Goal: Information Seeking & Learning: Learn about a topic

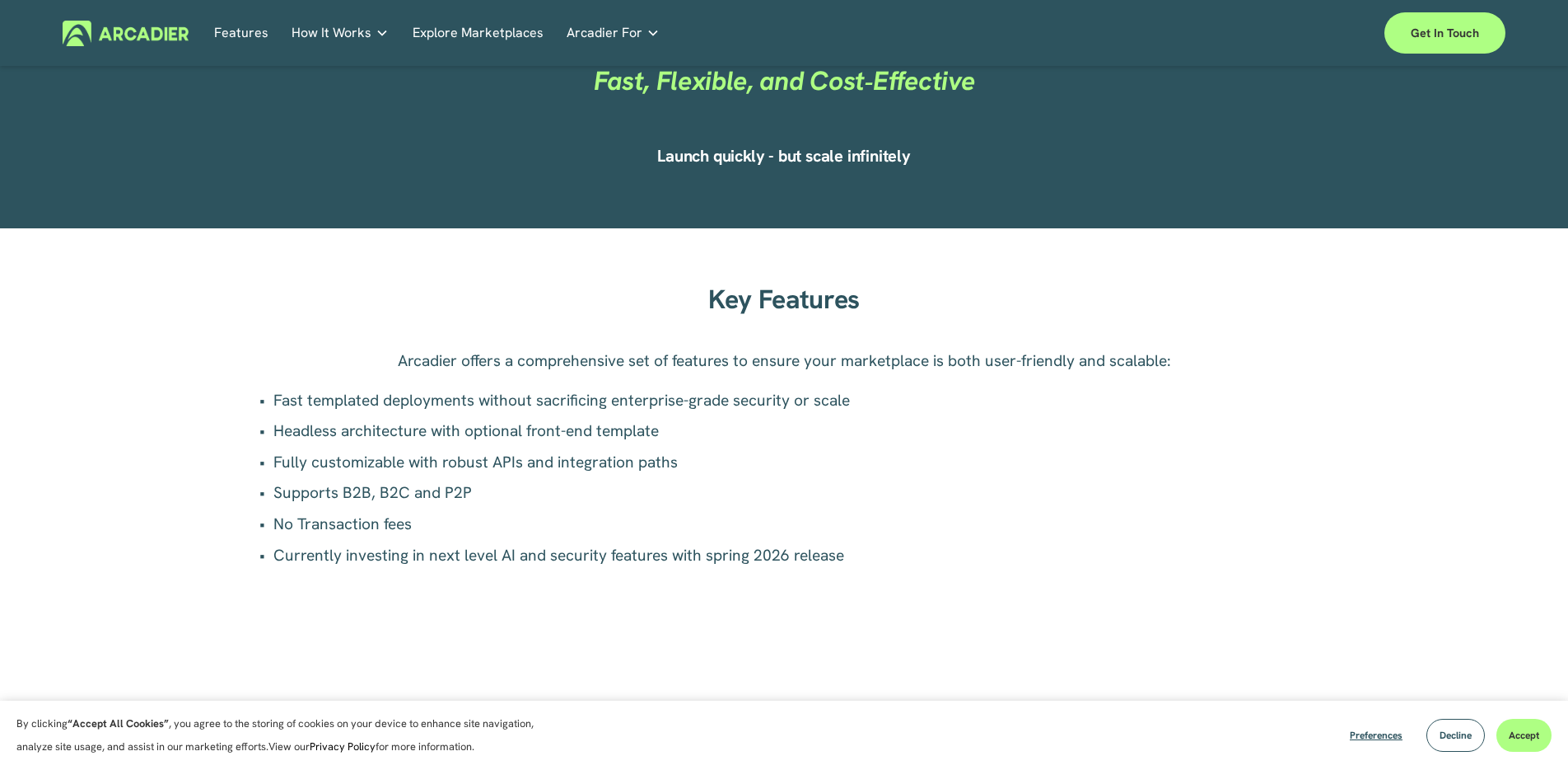
scroll to position [1115, 0]
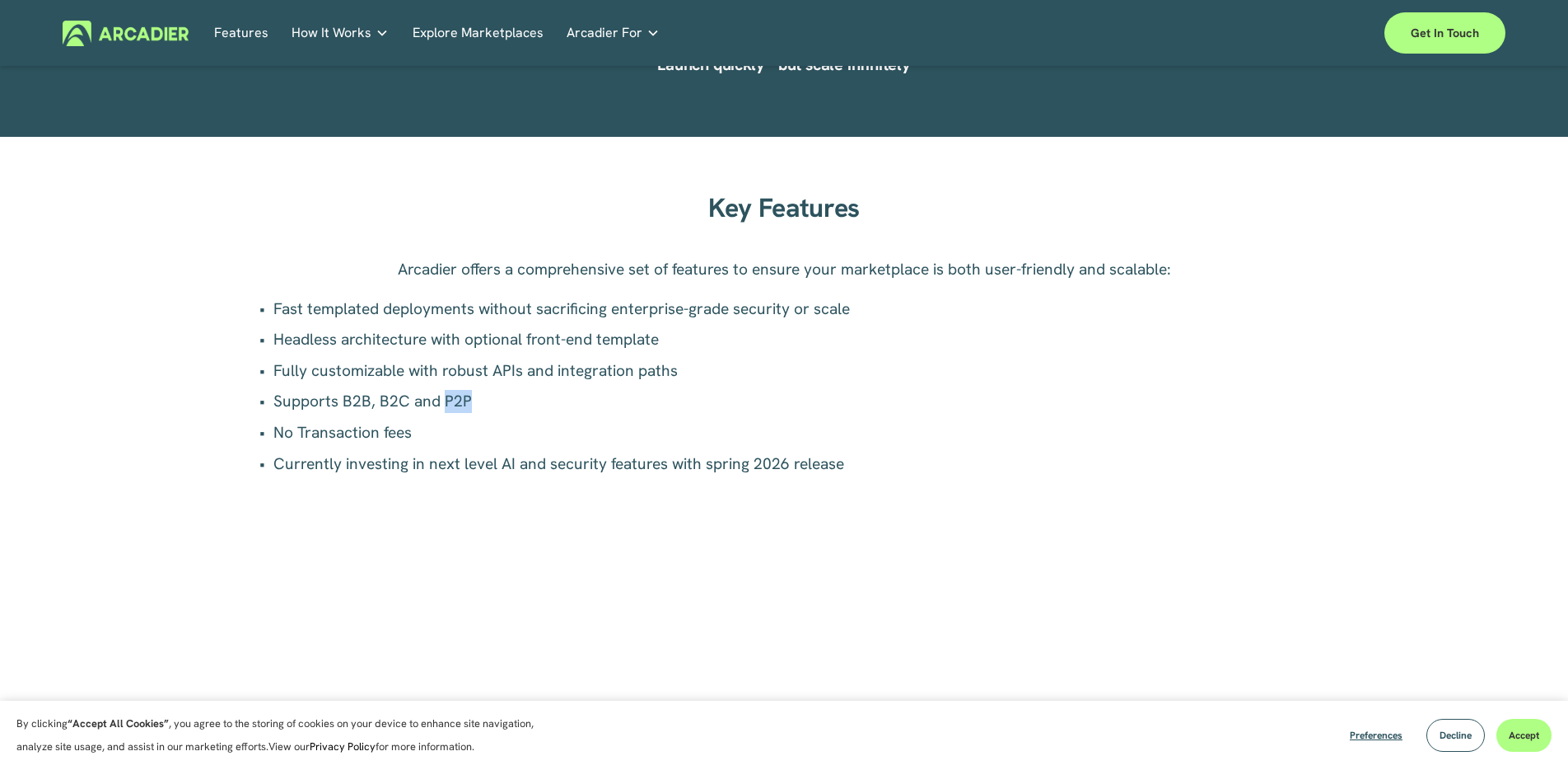
drag, startPoint x: 465, startPoint y: 400, endPoint x: 444, endPoint y: 400, distance: 21.0
click at [444, 400] on p "Supports B2B, B2C and P2P" at bounding box center [791, 401] width 1038 height 23
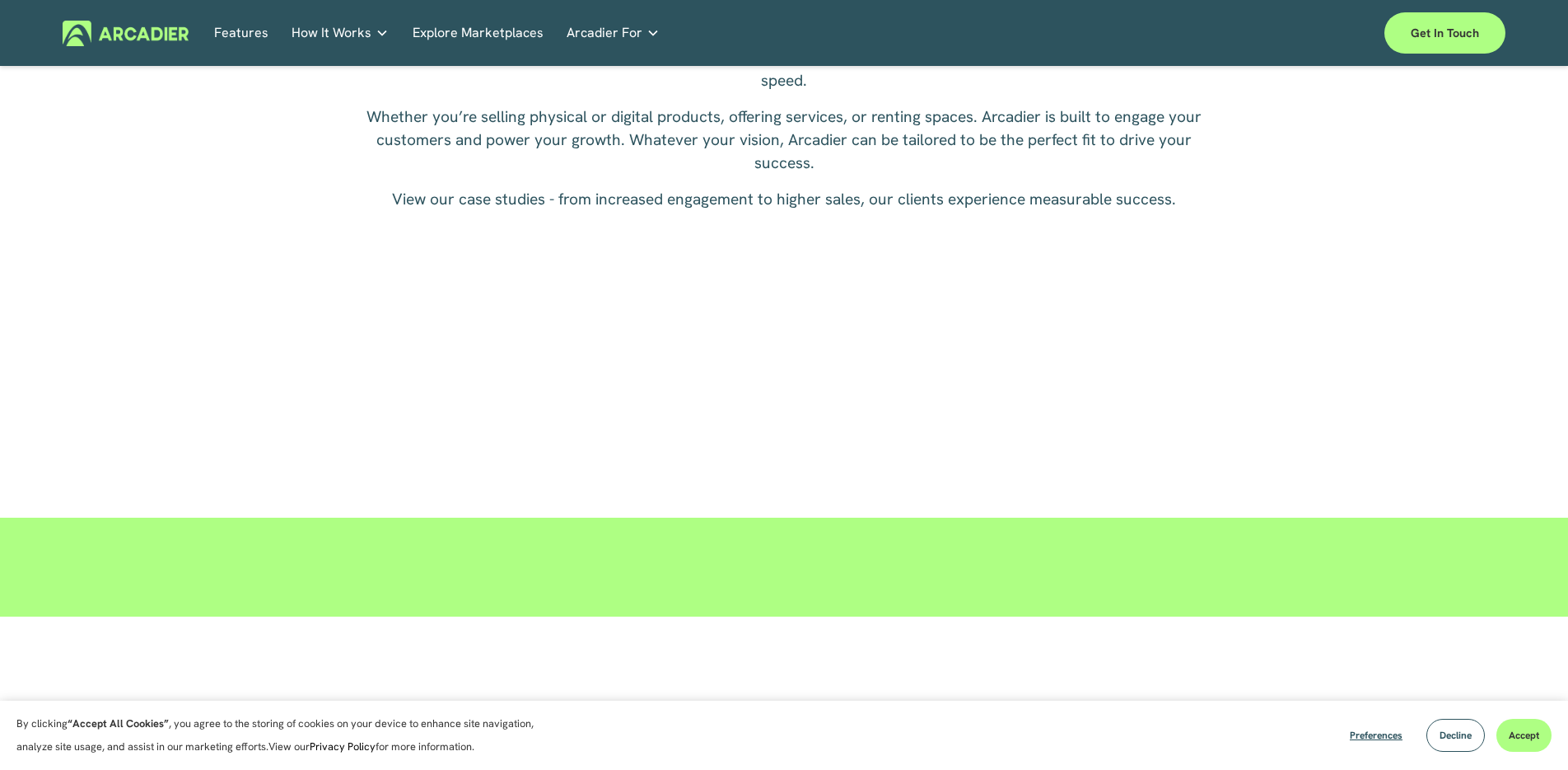
scroll to position [3008, 0]
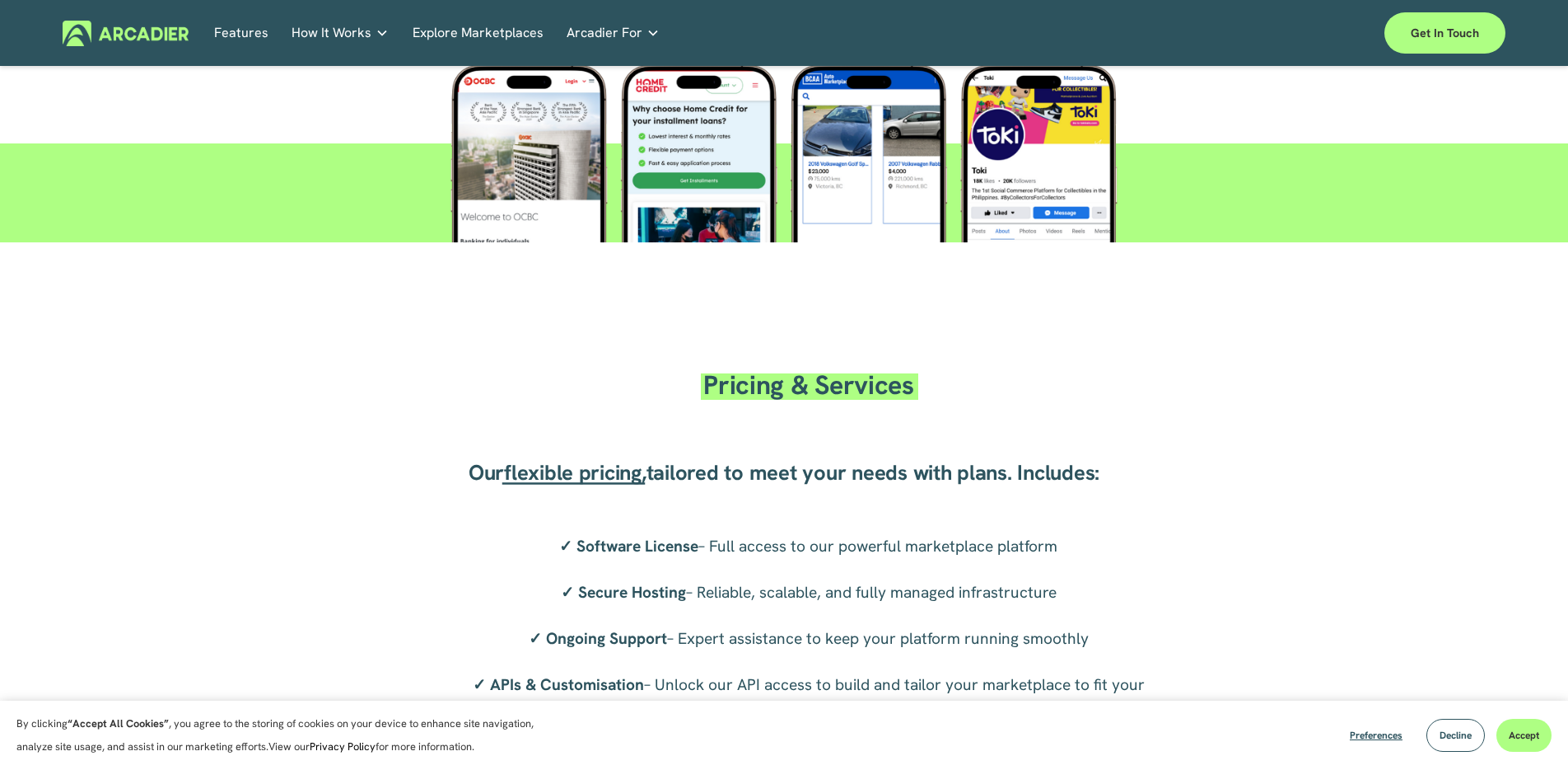
click at [330, 34] on span "How It Works" at bounding box center [331, 33] width 80 height 23
click at [0, 0] on h5 "Why Arcadier" at bounding box center [0, 0] width 0 height 0
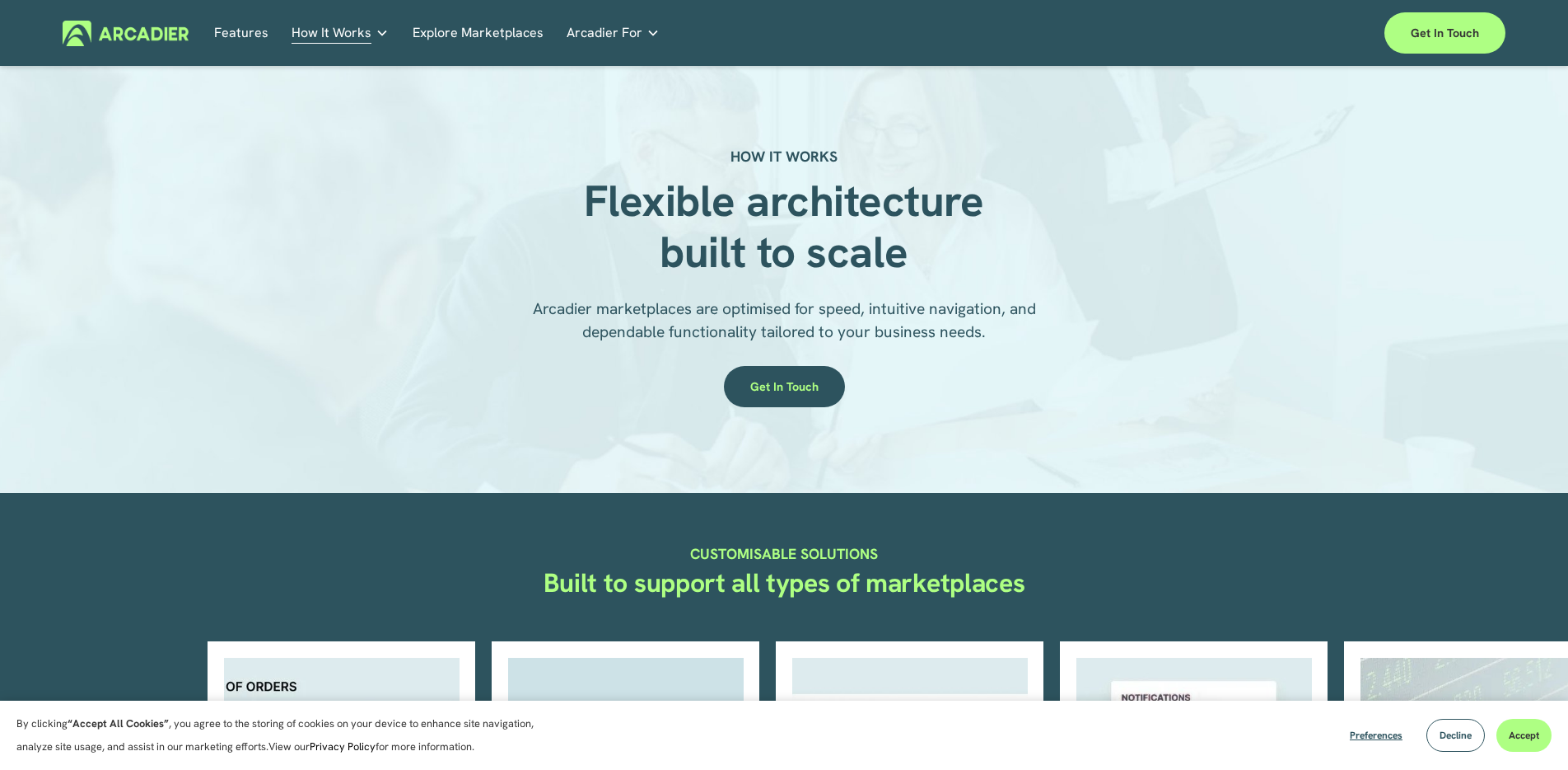
click at [353, 30] on span "How It Works" at bounding box center [331, 33] width 80 height 23
click at [337, 37] on span "How It Works" at bounding box center [331, 33] width 80 height 23
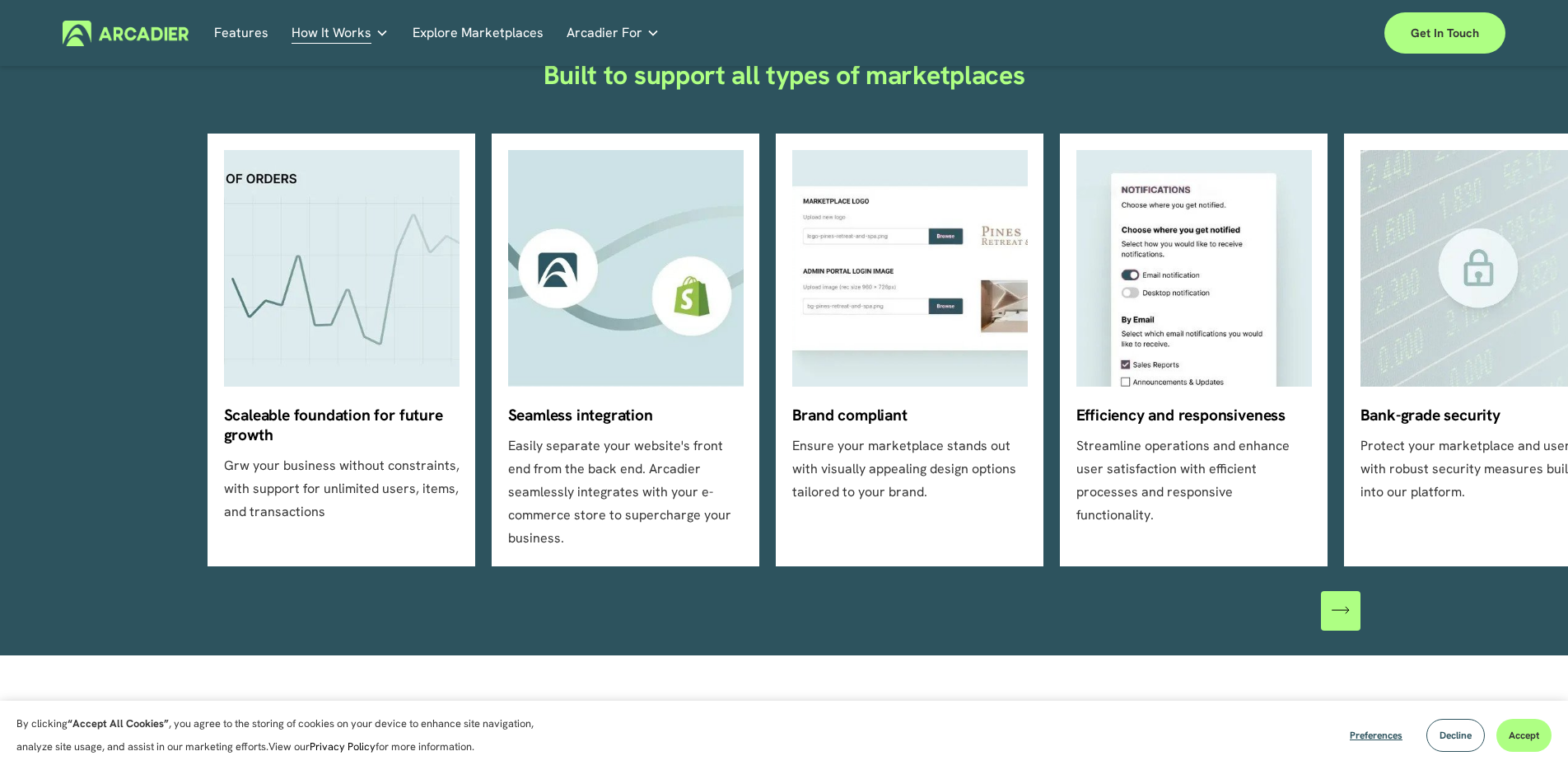
scroll to position [618, 0]
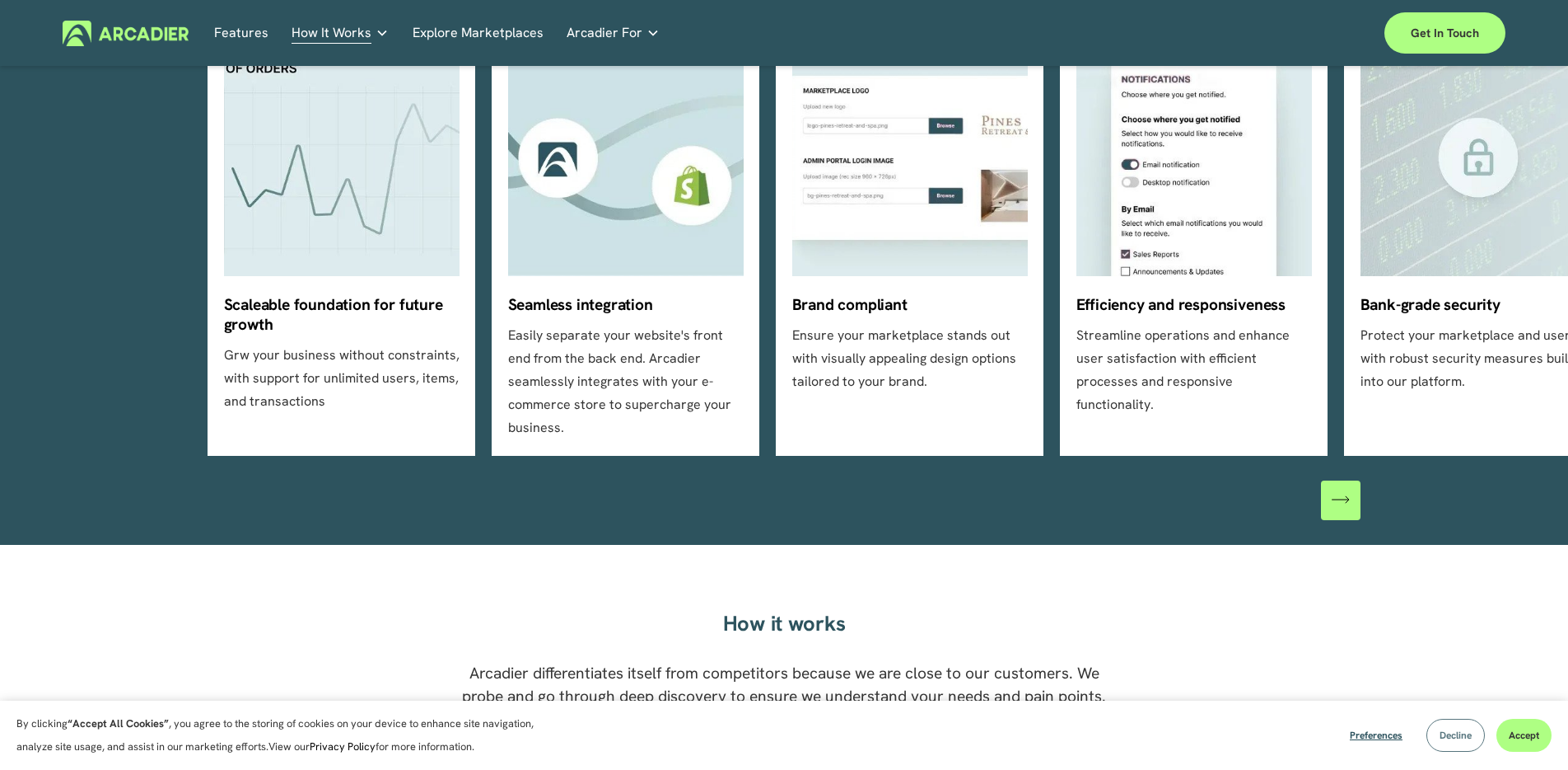
click at [1447, 738] on span "Decline" at bounding box center [1455, 734] width 32 height 13
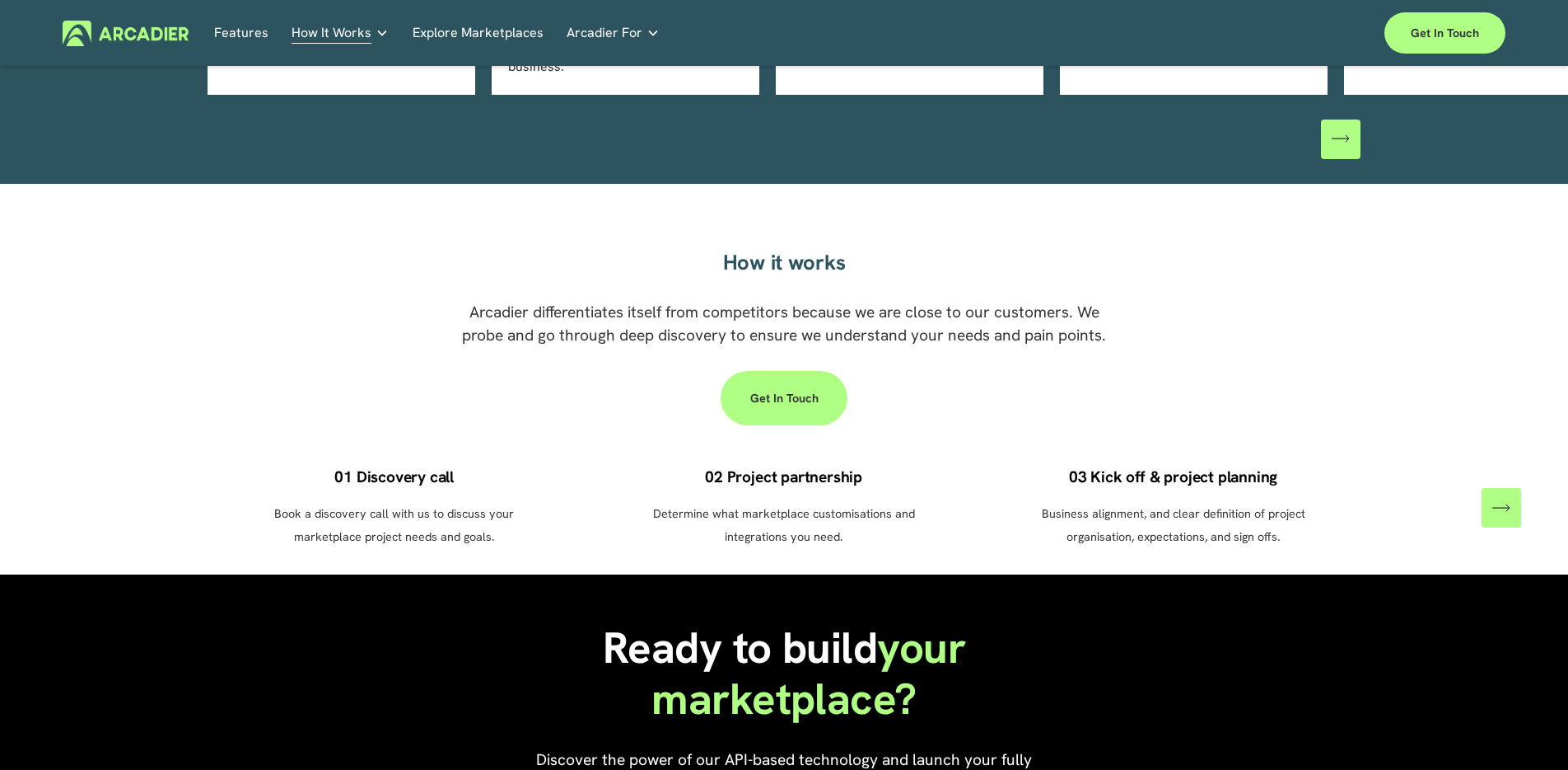
scroll to position [887, 0]
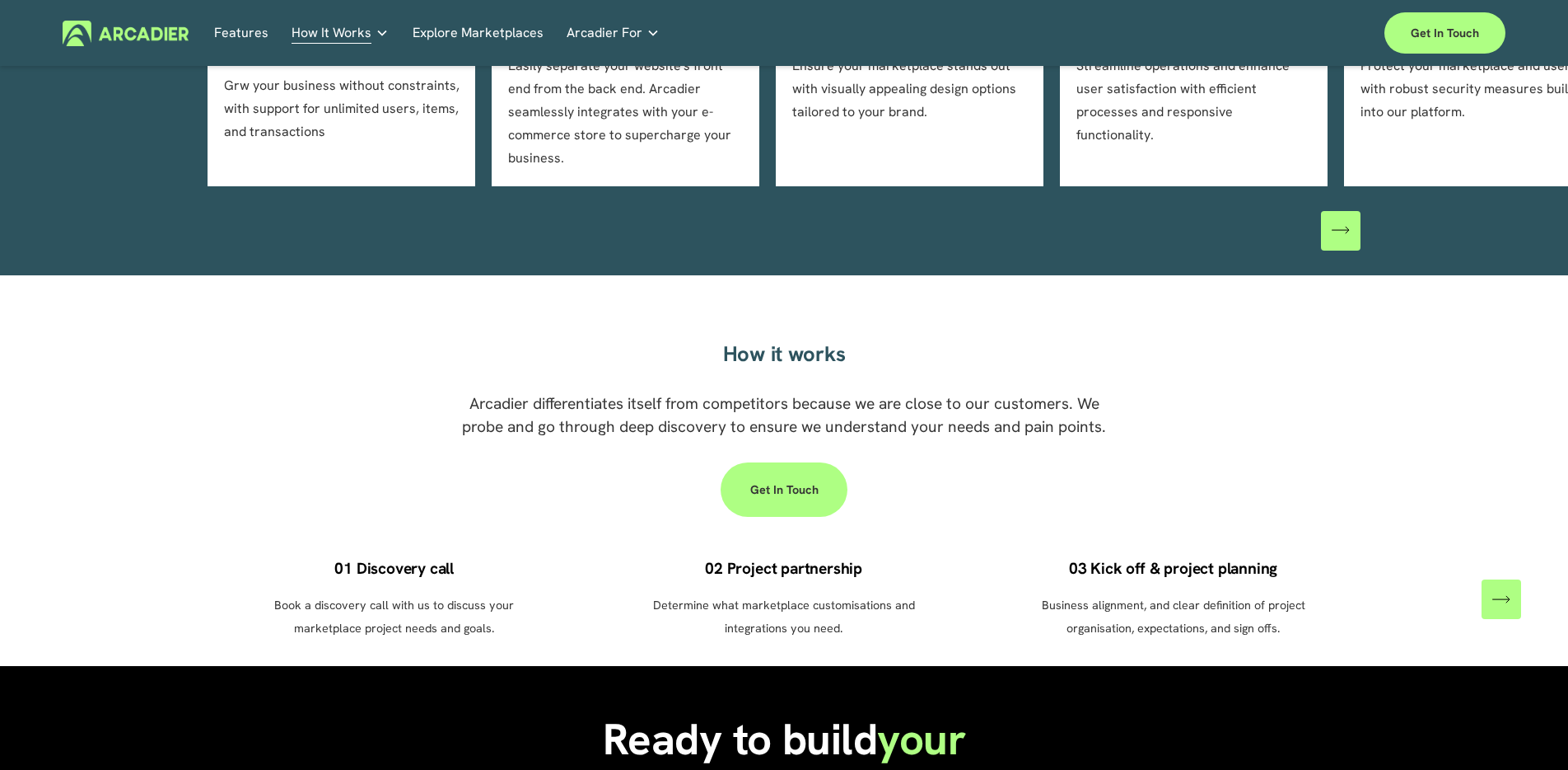
click at [0, 0] on link "Economic Development Designed to support your visitor economy agenda and invest…" at bounding box center [0, 0] width 0 height 0
